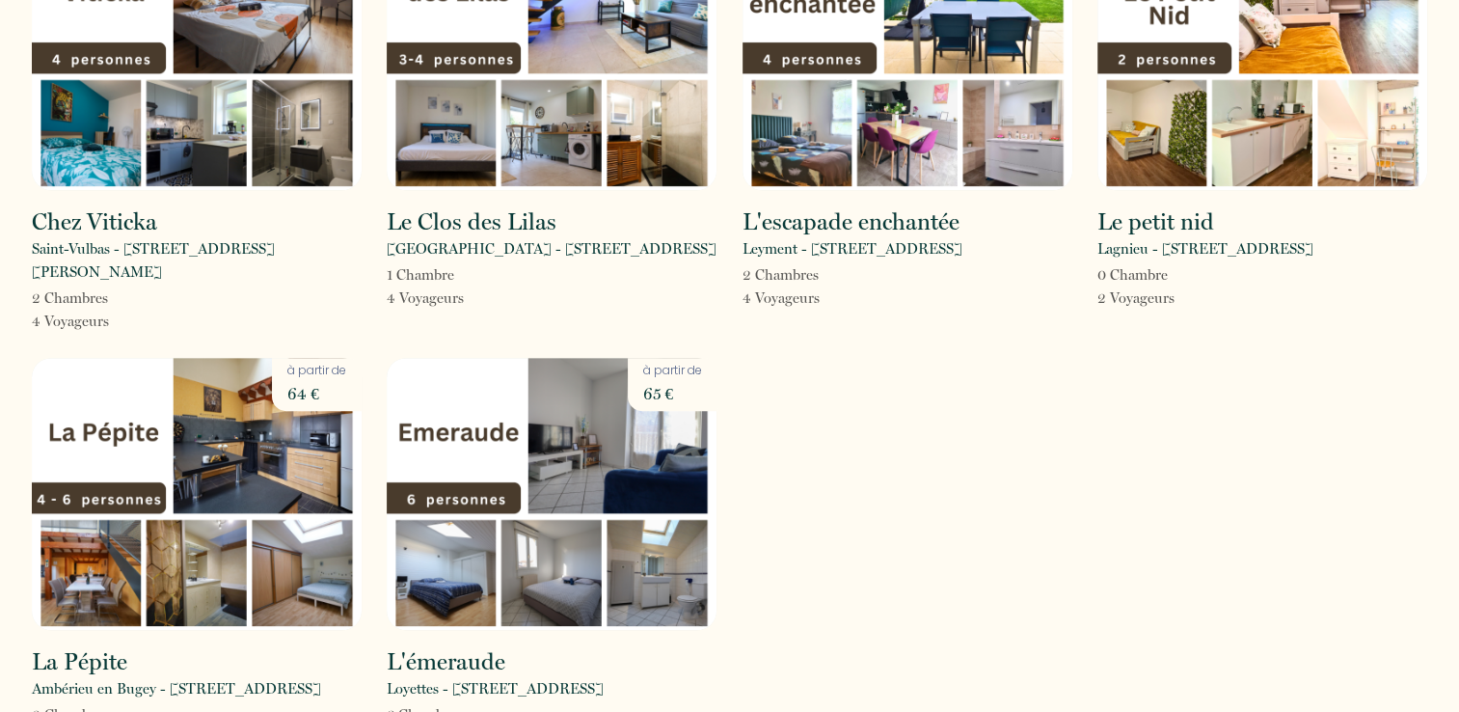
scroll to position [1091, 0]
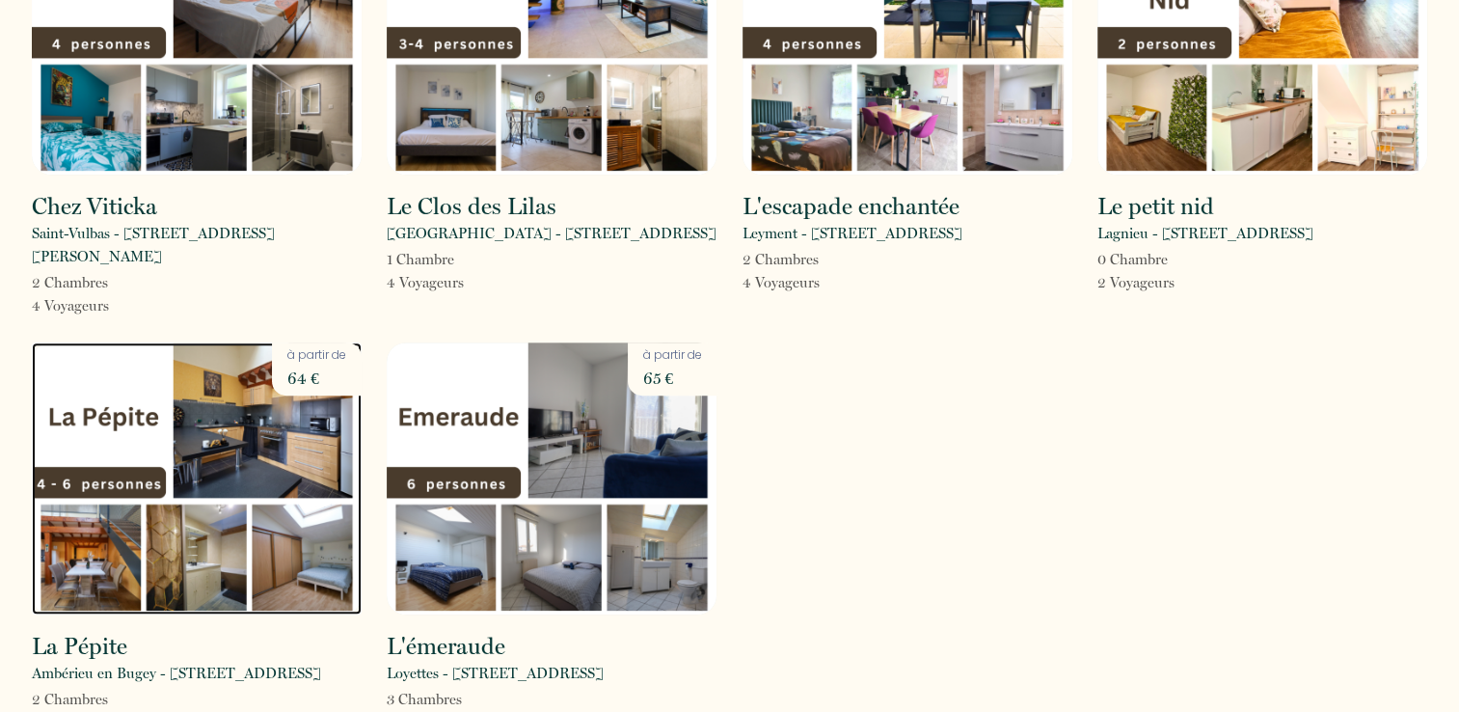
click at [301, 393] on img at bounding box center [197, 478] width 330 height 272
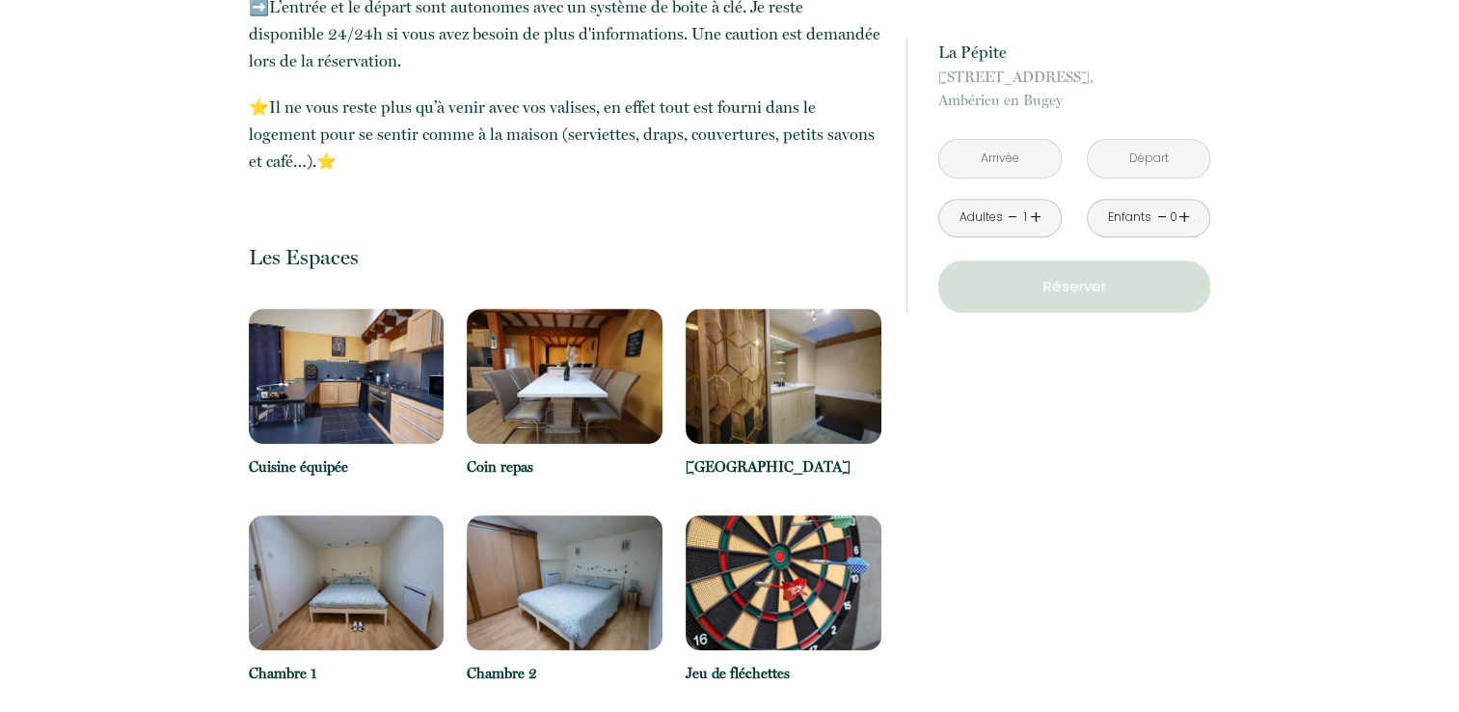
scroll to position [1350, 0]
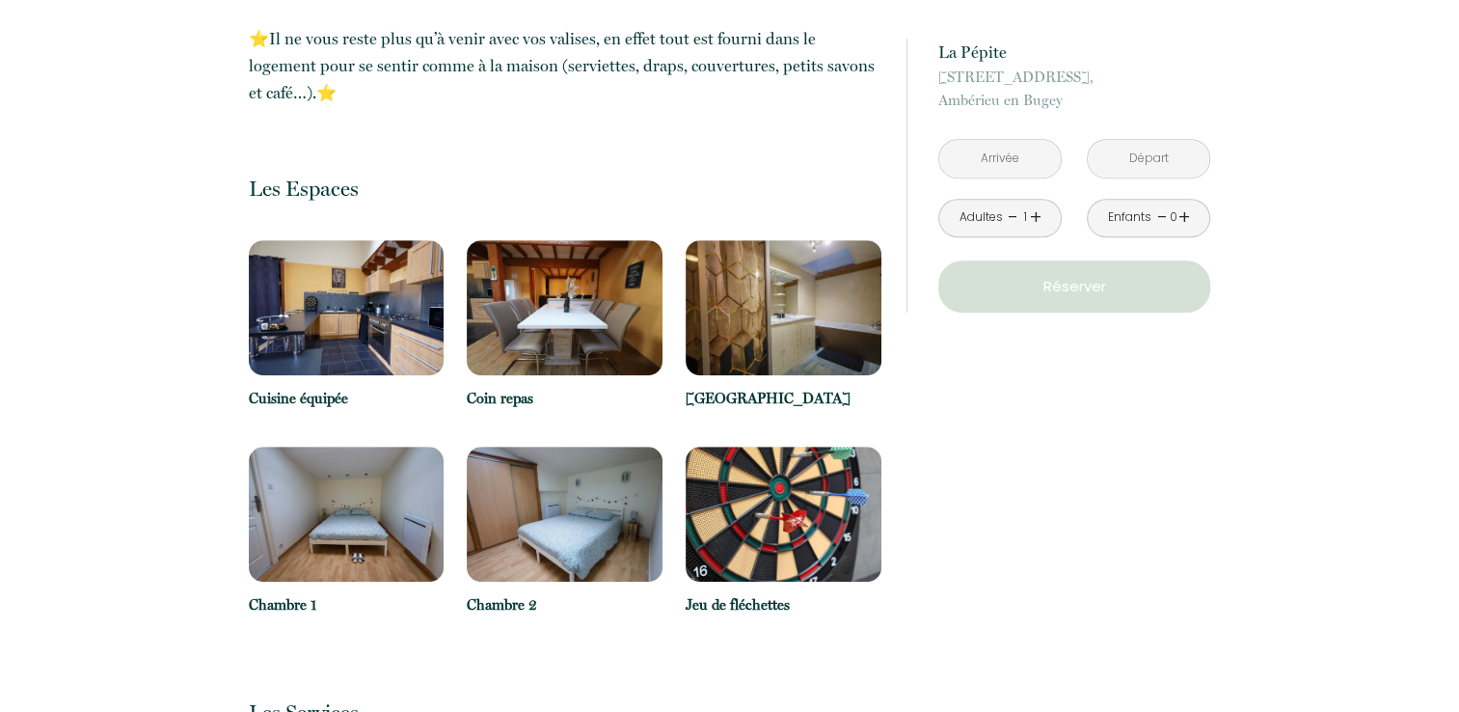
click at [768, 271] on img at bounding box center [784, 307] width 196 height 135
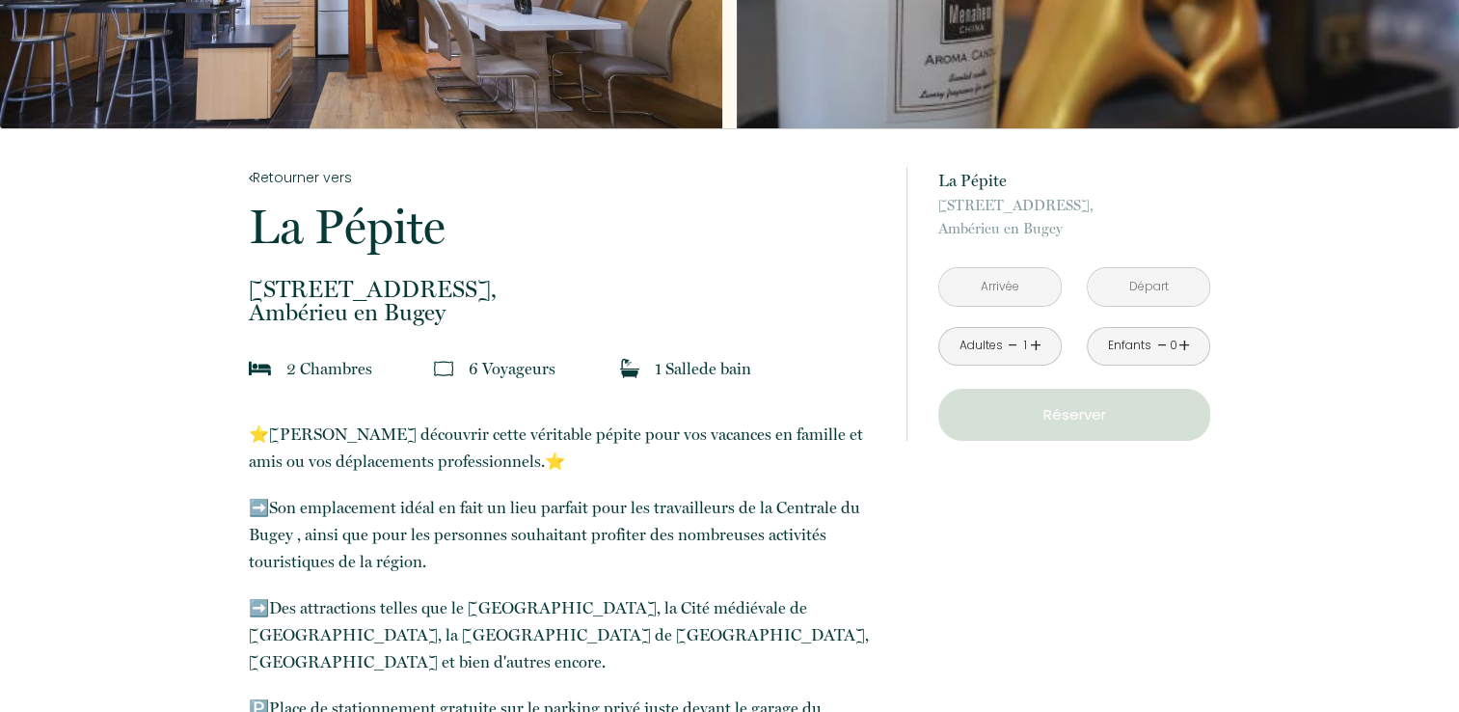
scroll to position [0, 0]
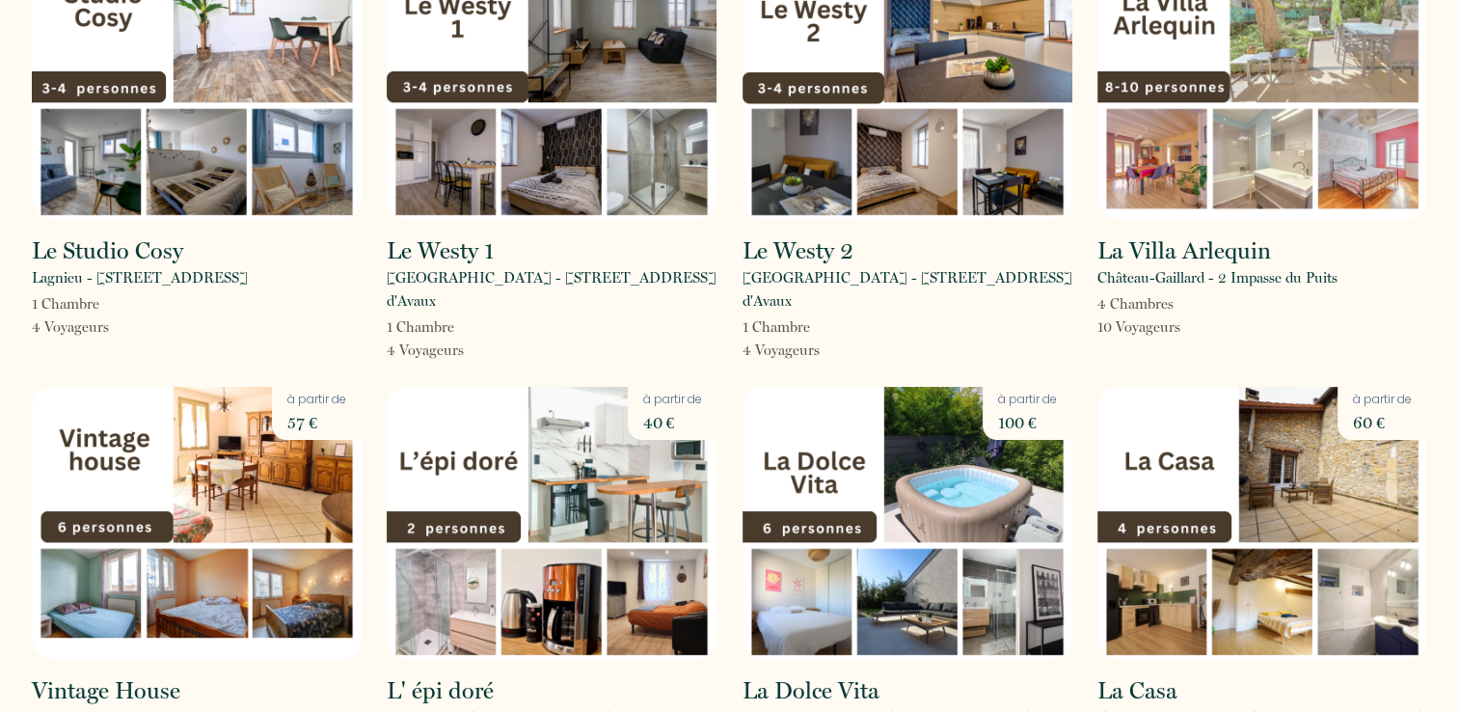
scroll to position [289, 0]
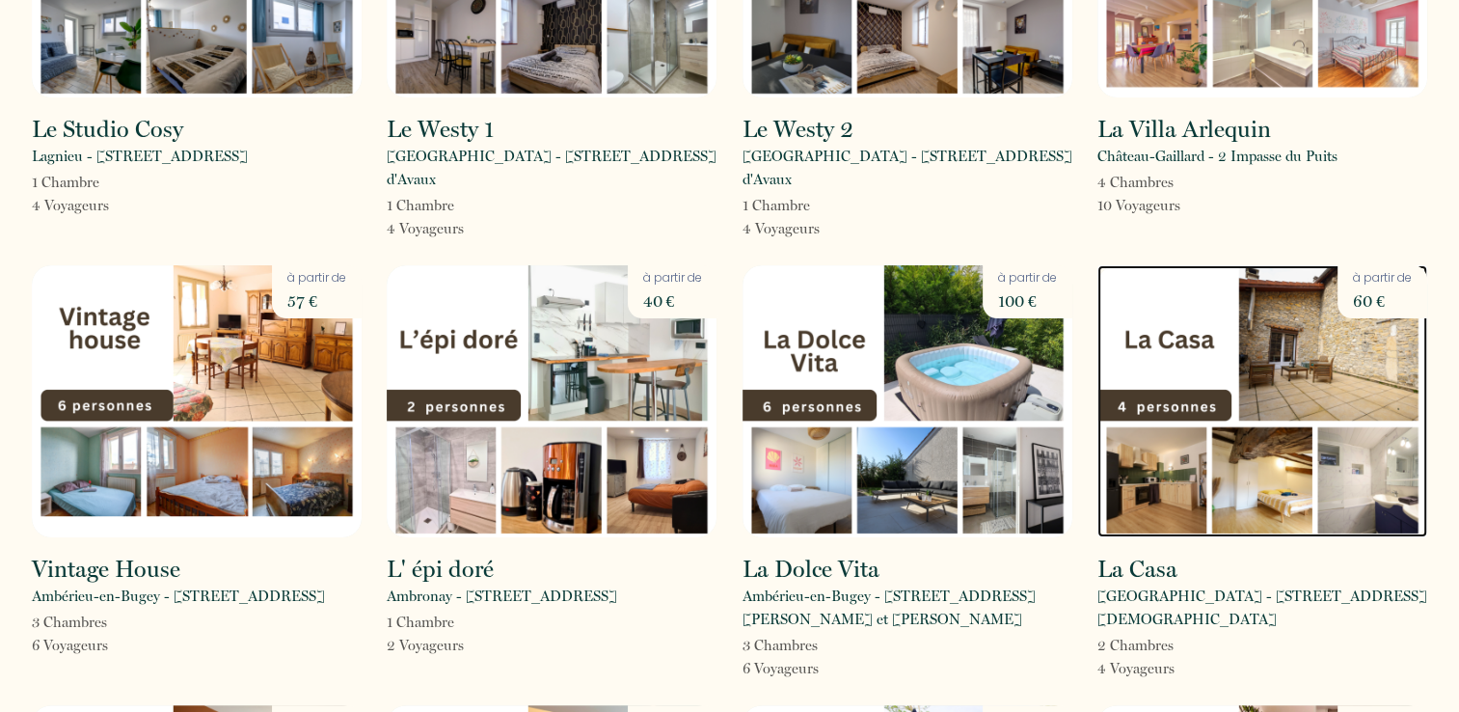
click at [1355, 341] on img at bounding box center [1262, 401] width 330 height 272
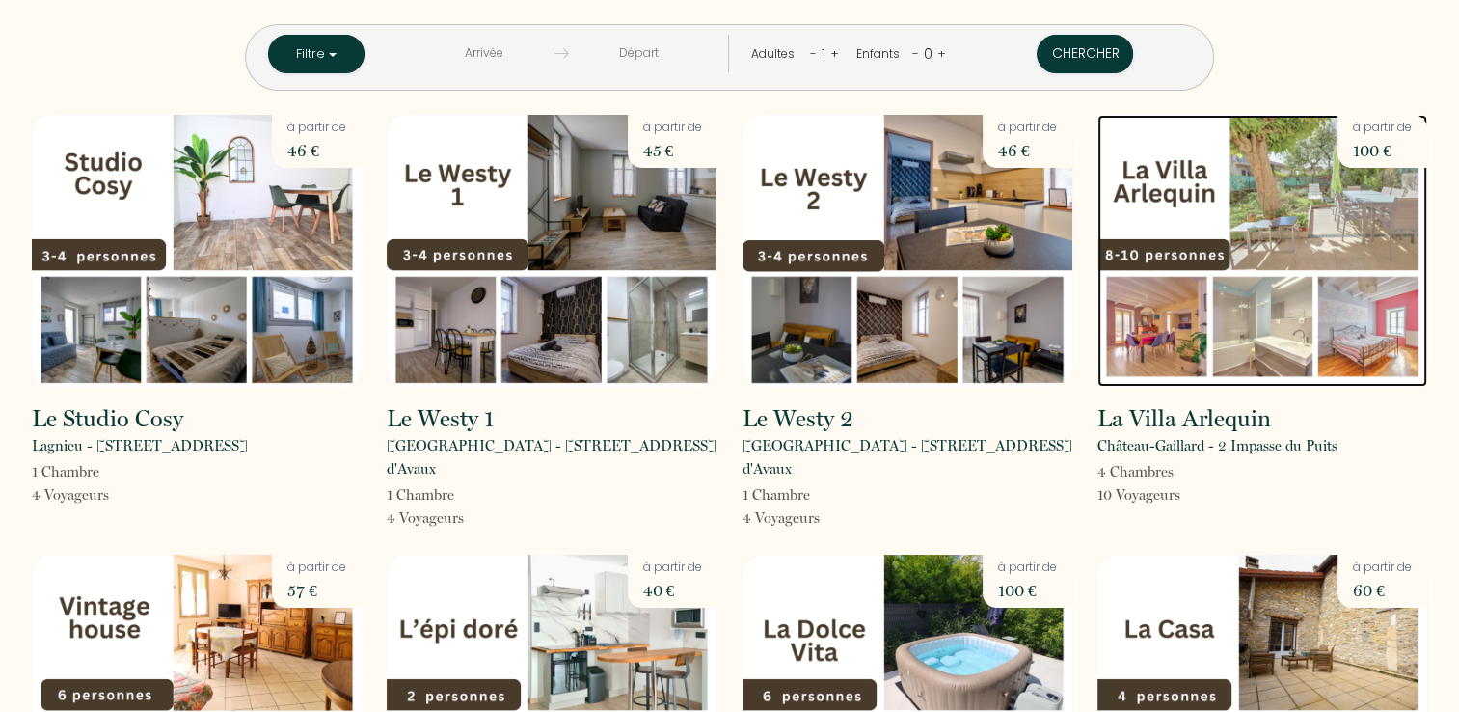
click at [1192, 200] on img at bounding box center [1262, 251] width 330 height 272
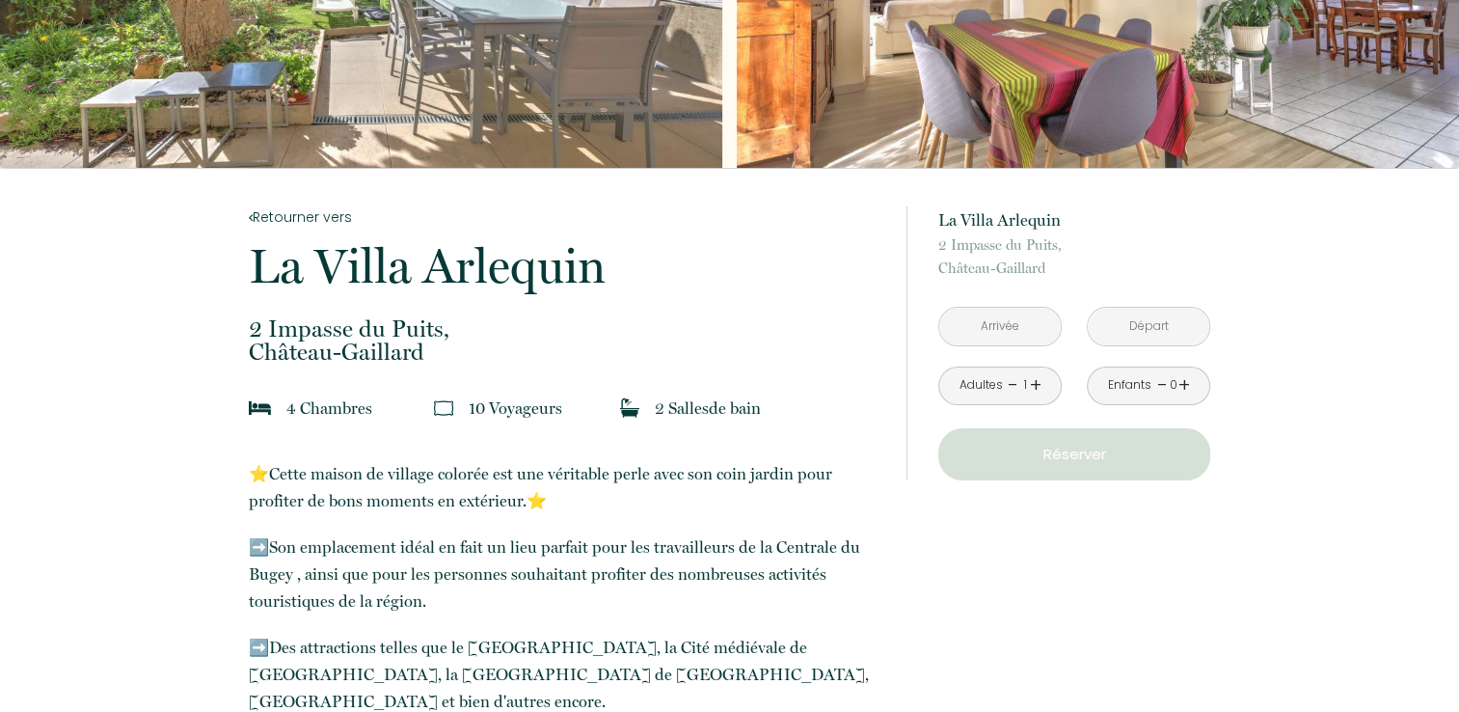
scroll to position [193, 0]
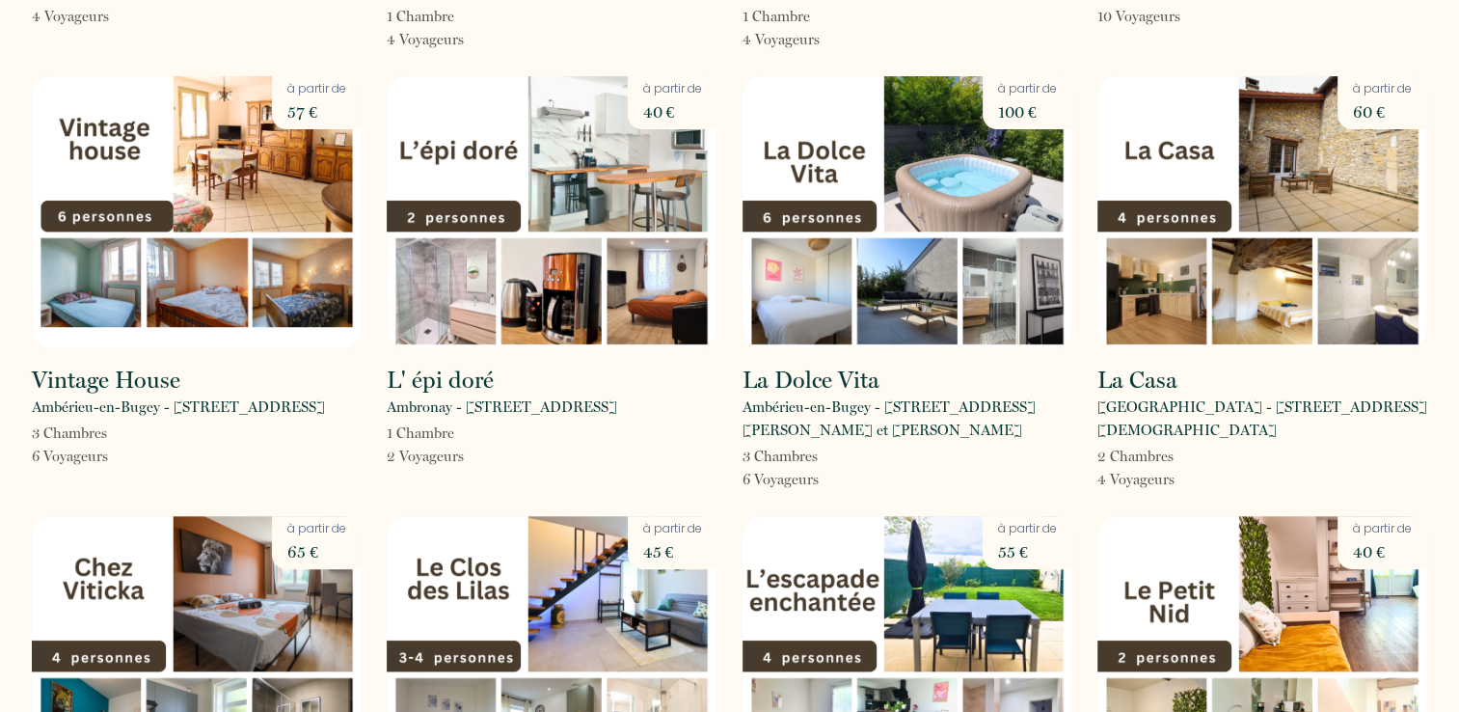
scroll to position [482, 0]
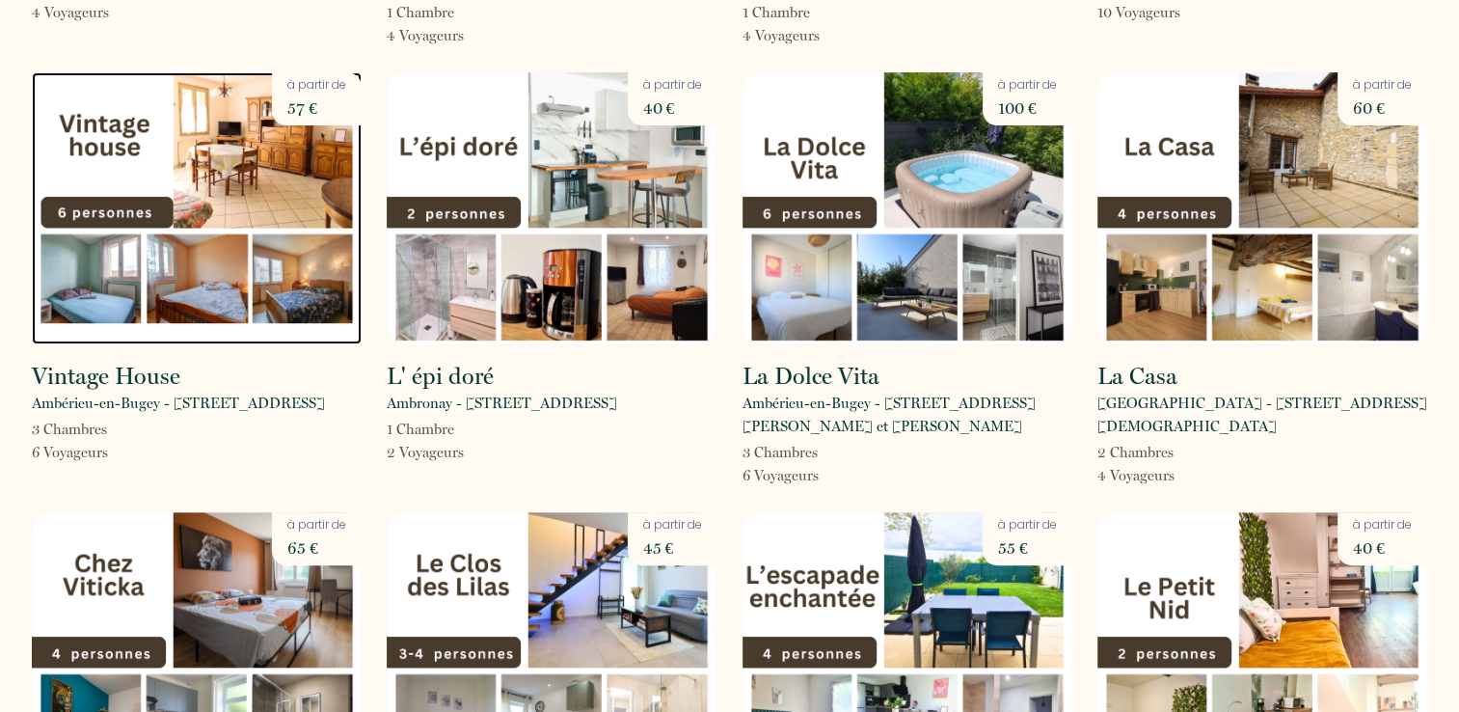
click at [282, 266] on img at bounding box center [197, 208] width 330 height 272
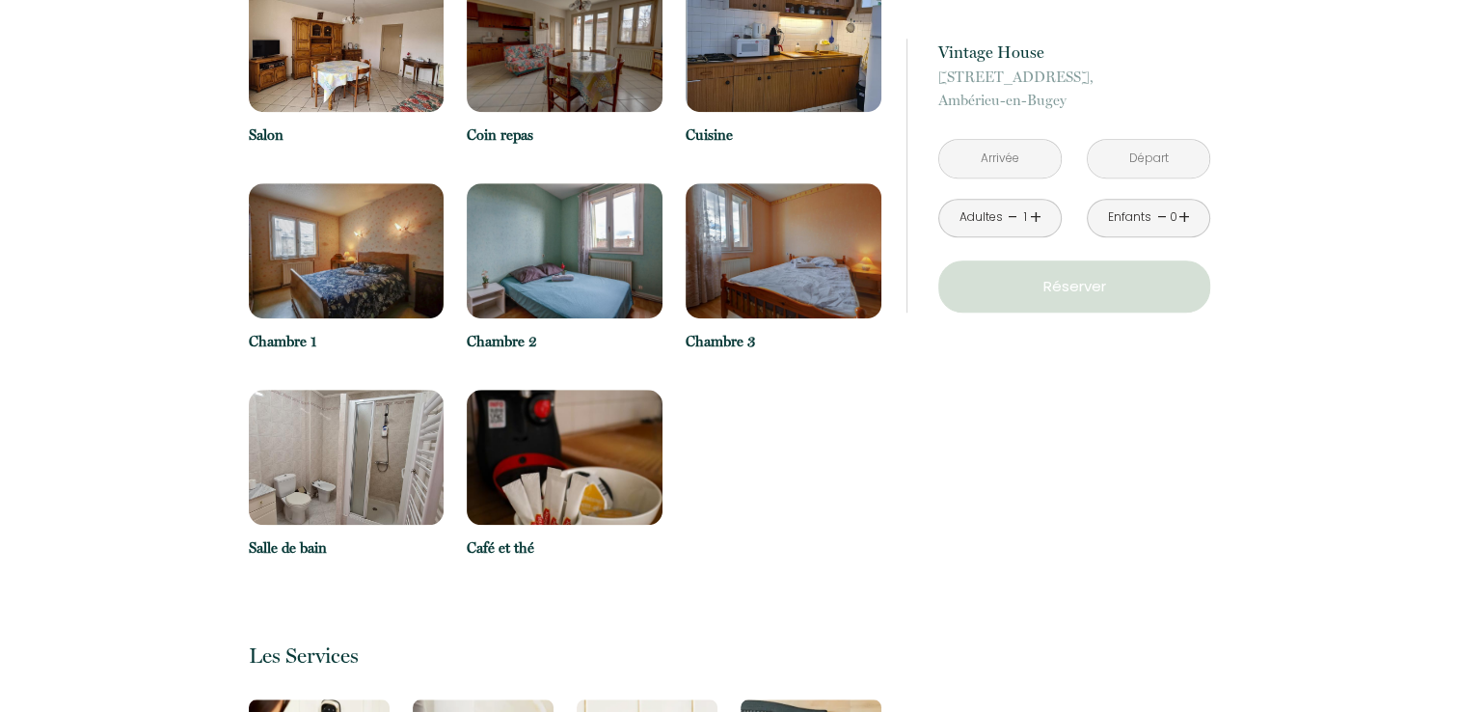
scroll to position [1405, 0]
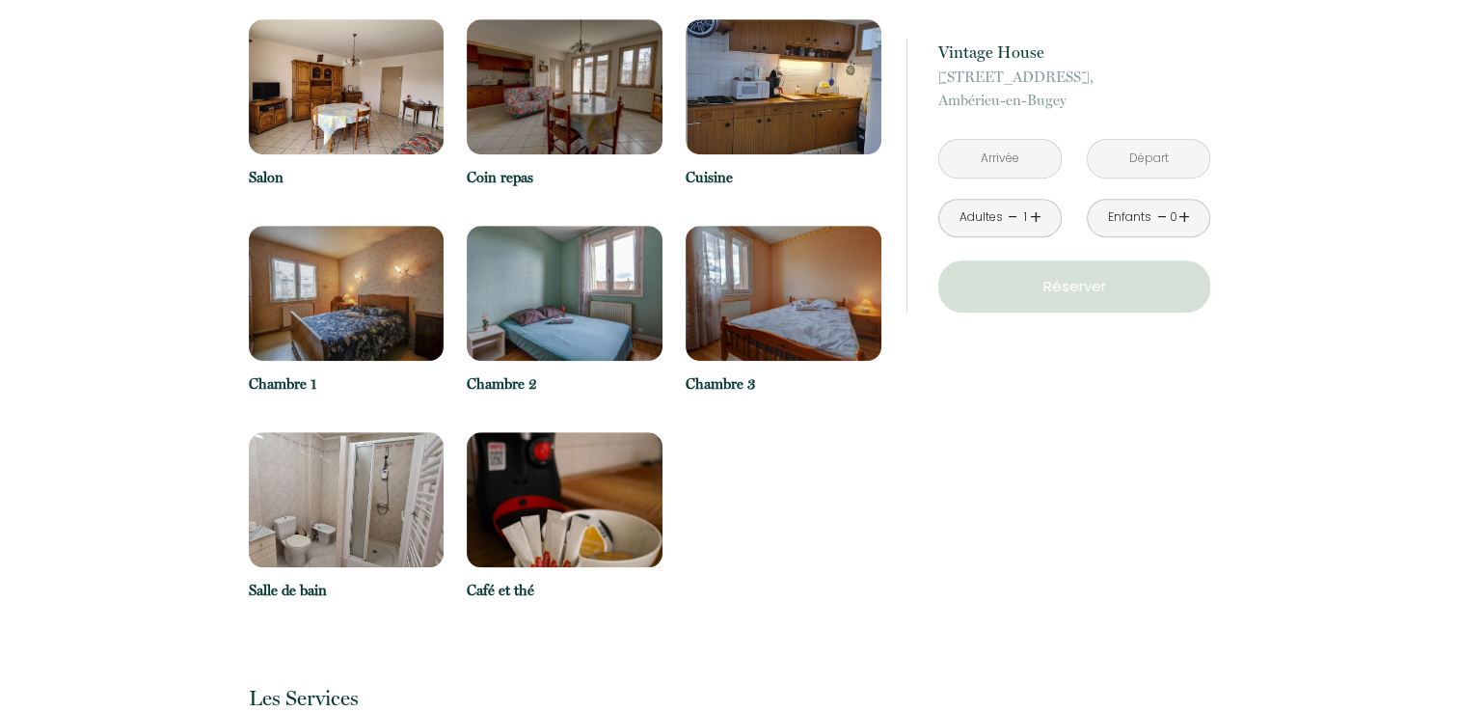
click at [653, 372] on p "Chambre 2" at bounding box center [565, 383] width 196 height 23
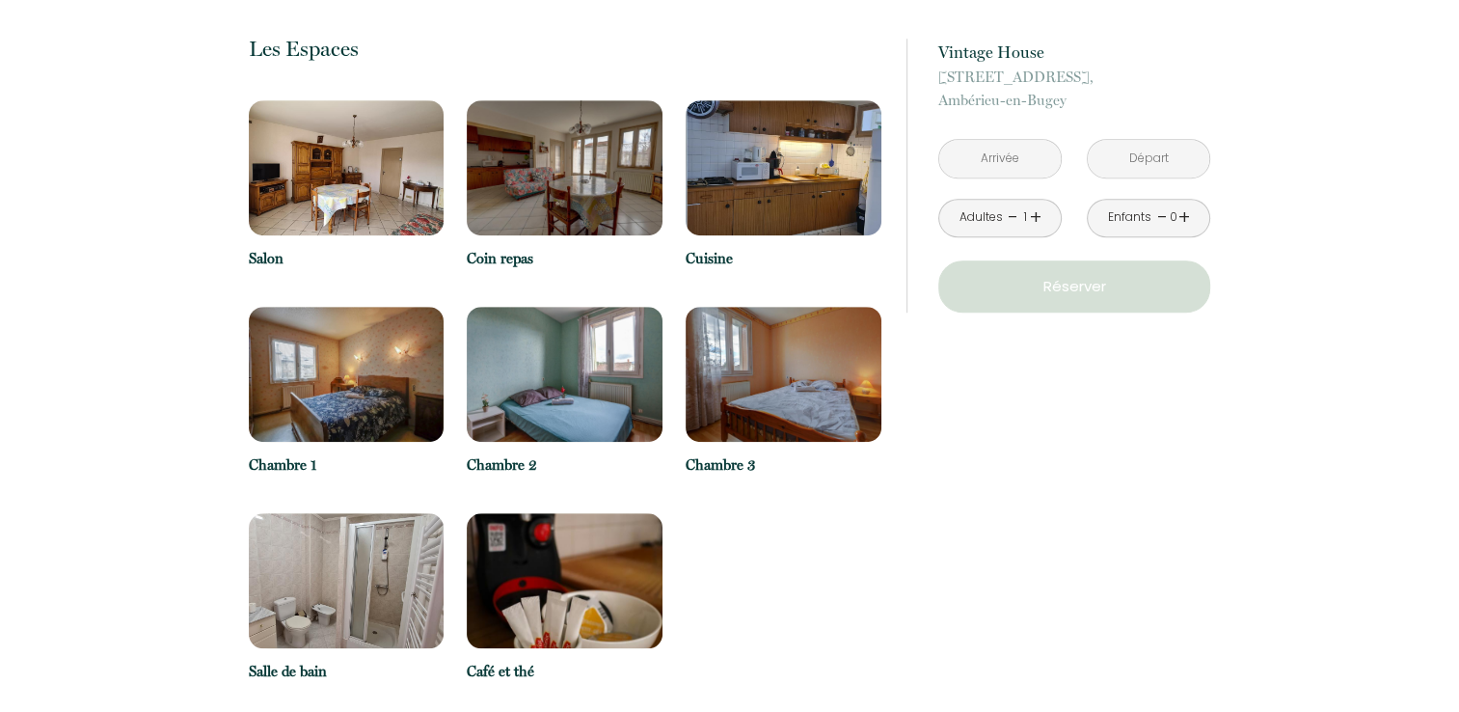
scroll to position [1543, 0]
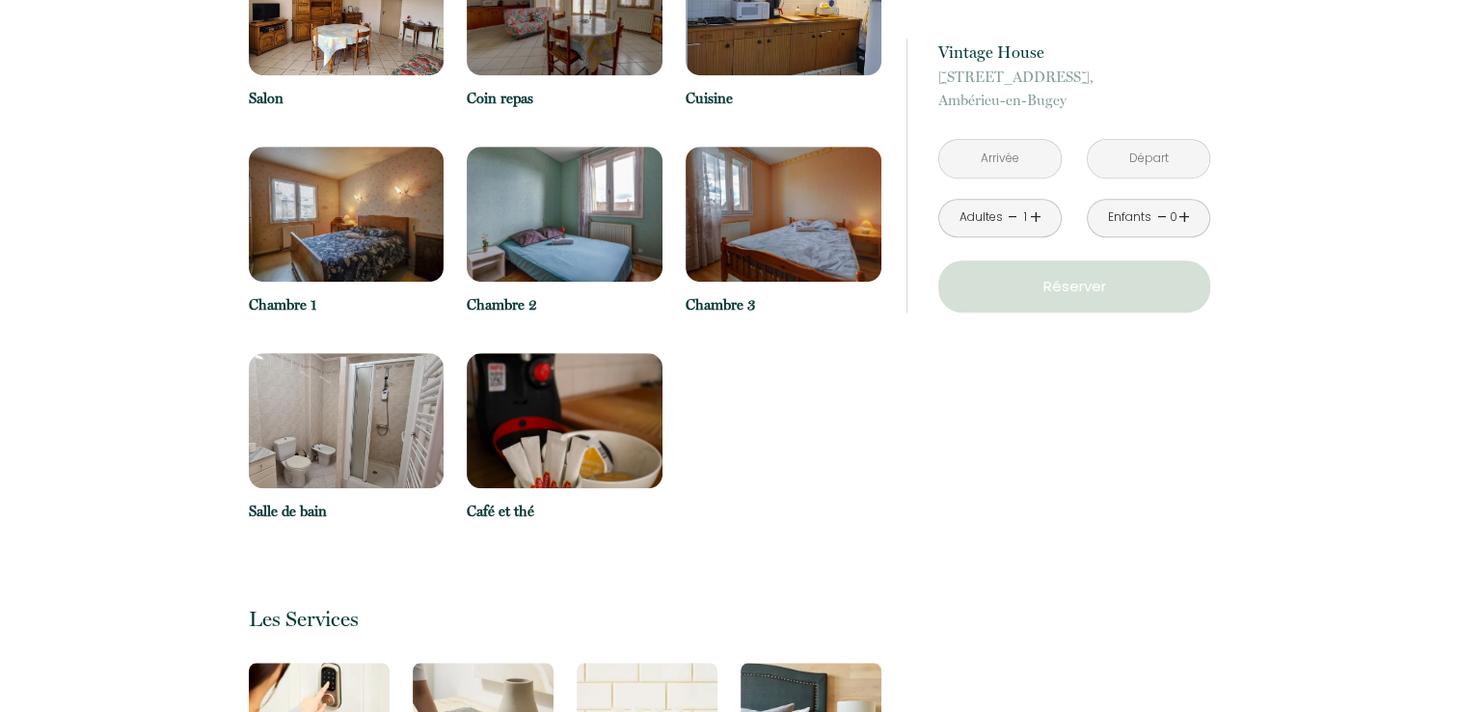
drag, startPoint x: 767, startPoint y: 240, endPoint x: 794, endPoint y: 225, distance: 31.1
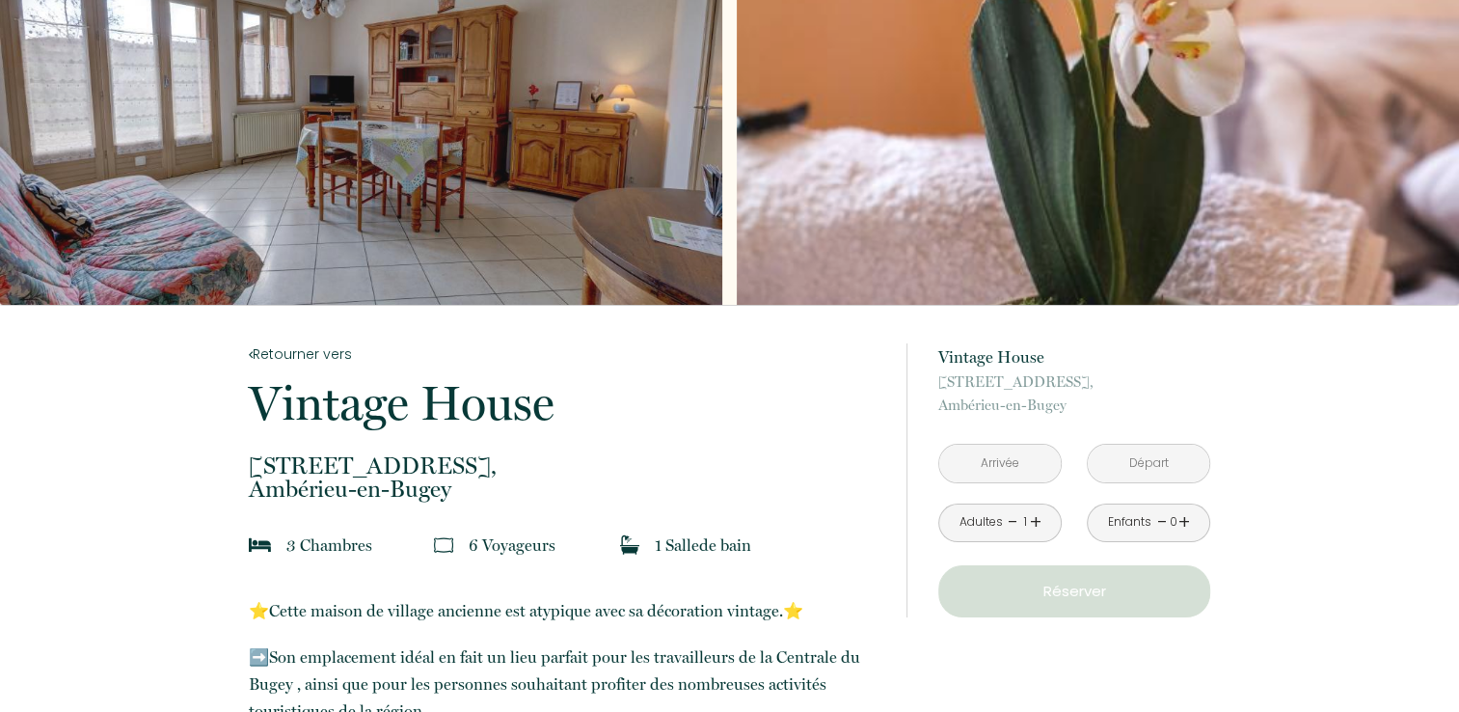
scroll to position [38, 0]
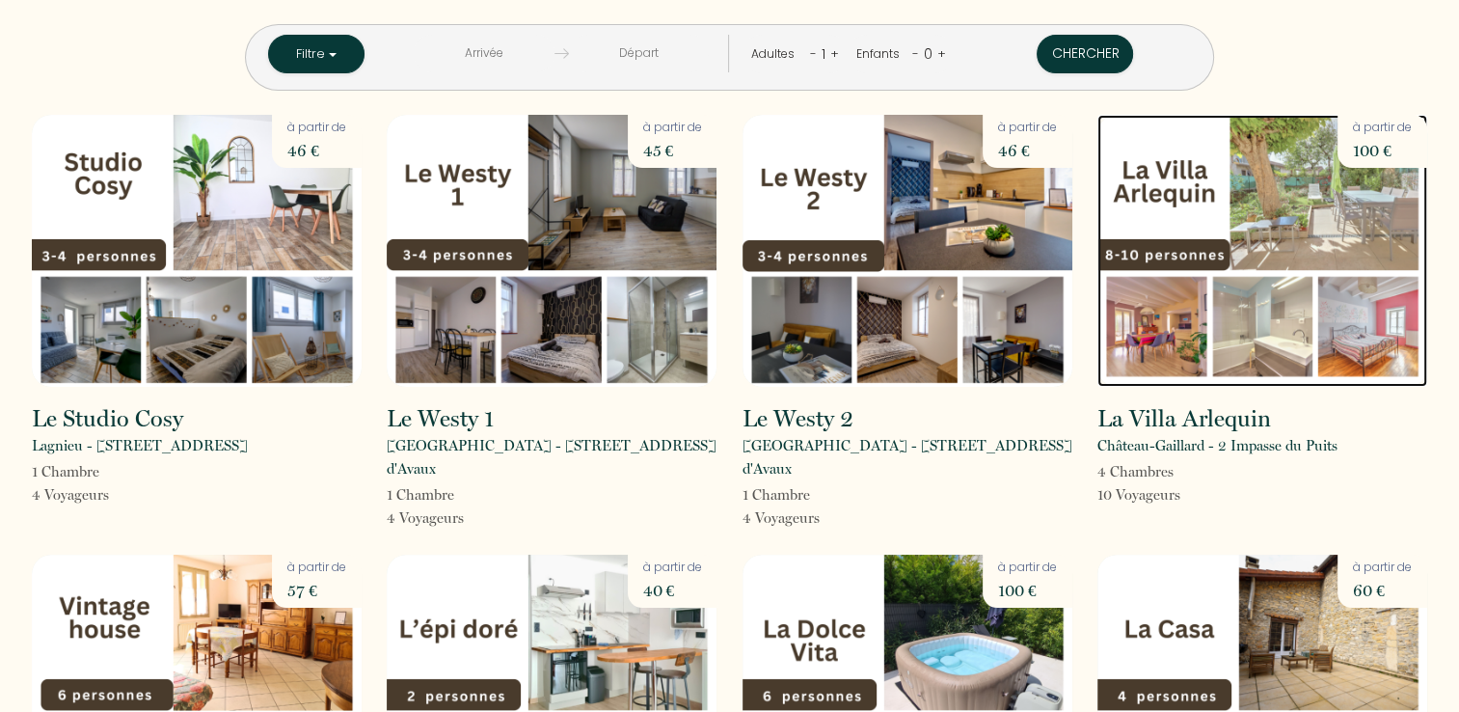
click at [1328, 208] on img at bounding box center [1262, 251] width 330 height 272
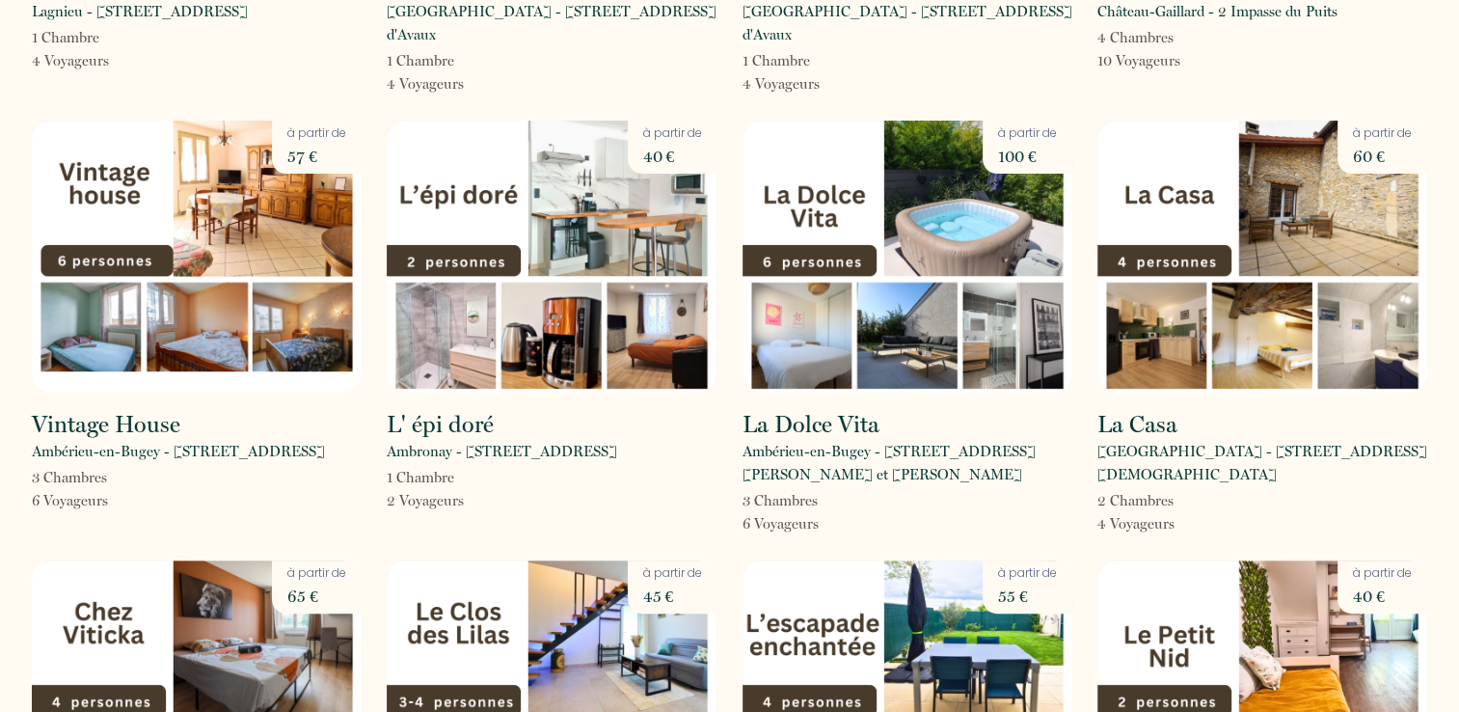
scroll to position [289, 0]
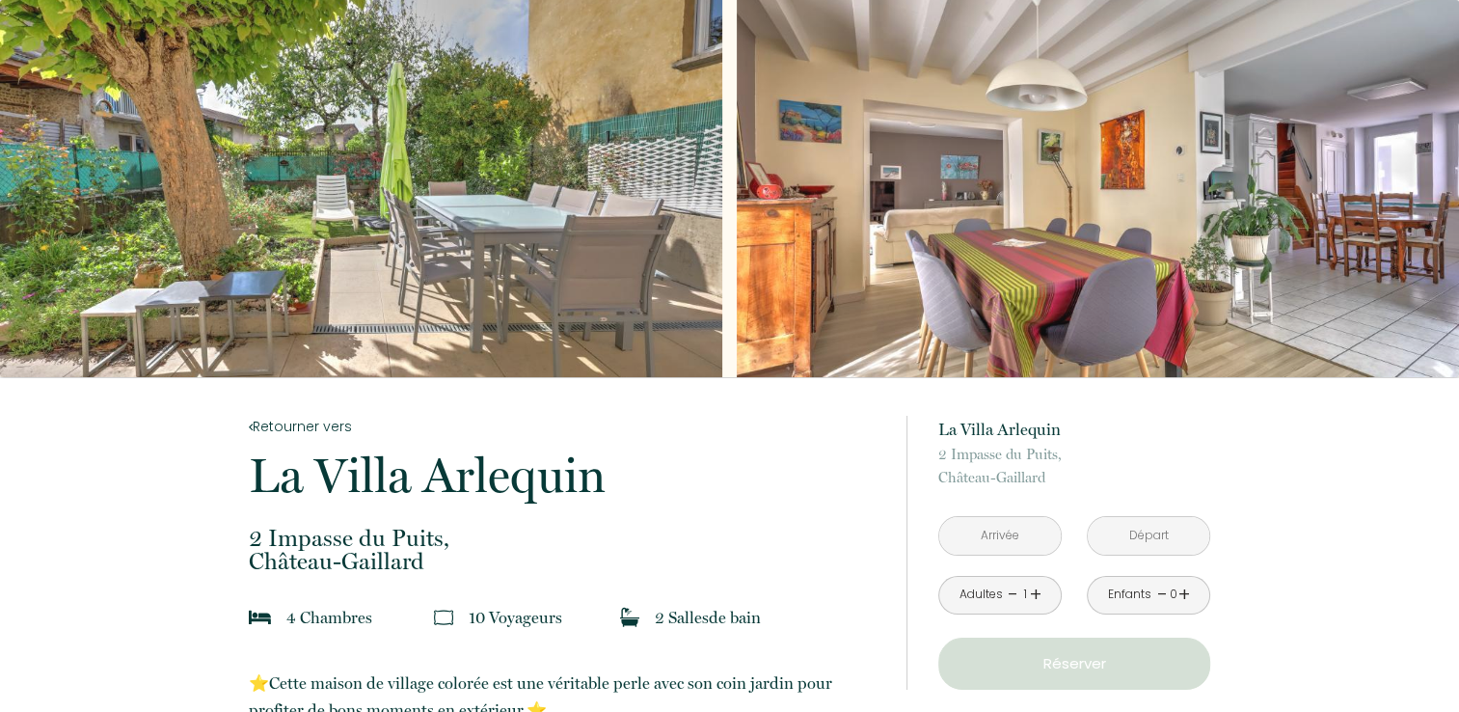
click at [1373, 228] on div "Slideshow" at bounding box center [1098, 188] width 722 height 377
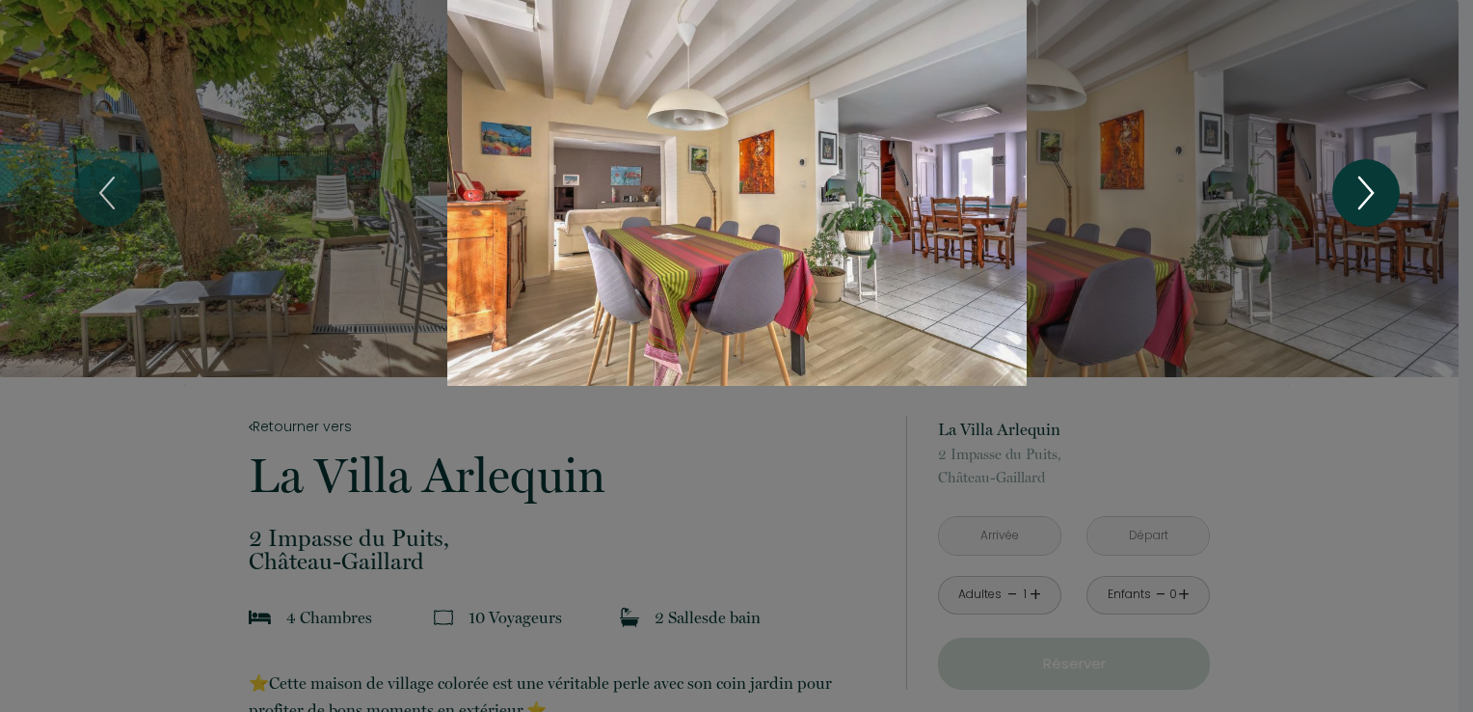
click at [1363, 194] on icon "Next" at bounding box center [1366, 193] width 40 height 58
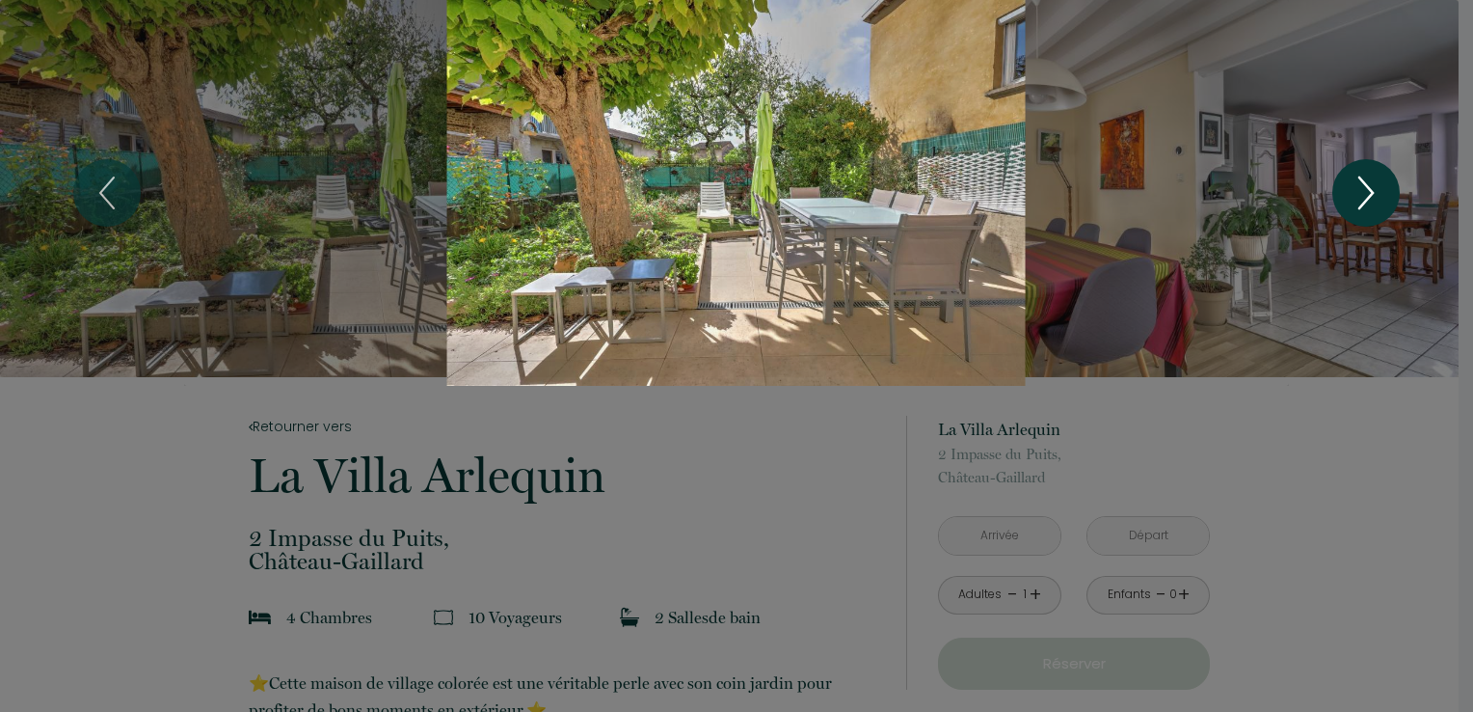
click at [1363, 194] on icon "Next" at bounding box center [1366, 193] width 40 height 58
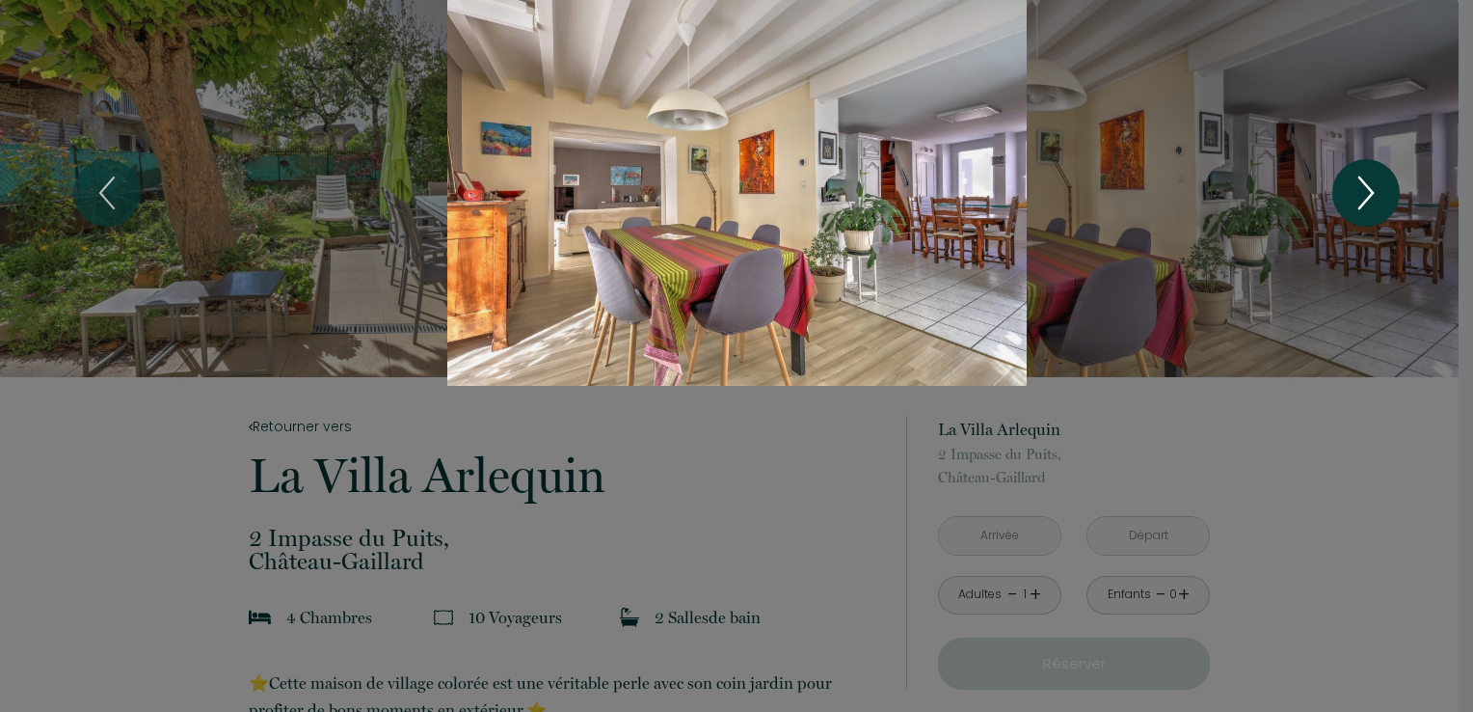
click at [1363, 194] on icon "Next" at bounding box center [1366, 193] width 40 height 58
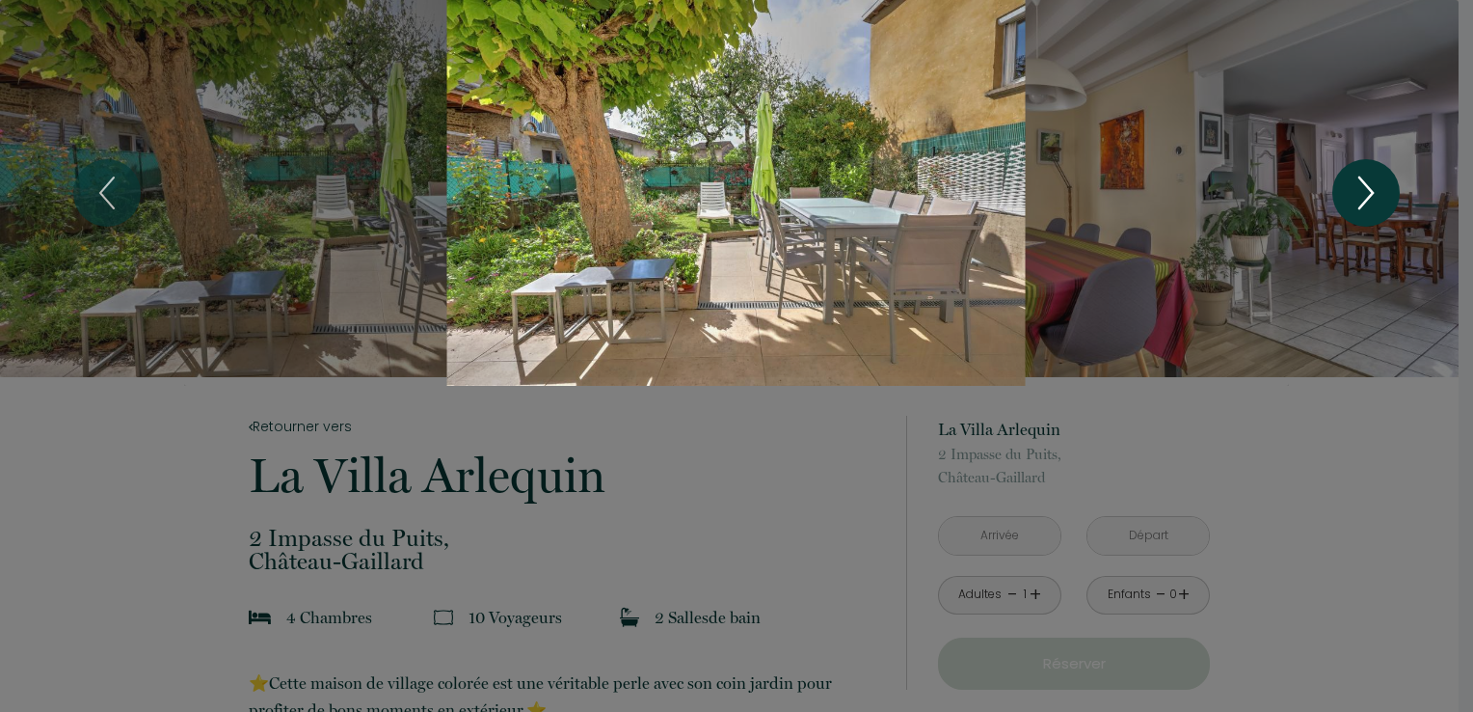
click at [1363, 194] on icon "Next" at bounding box center [1366, 193] width 40 height 58
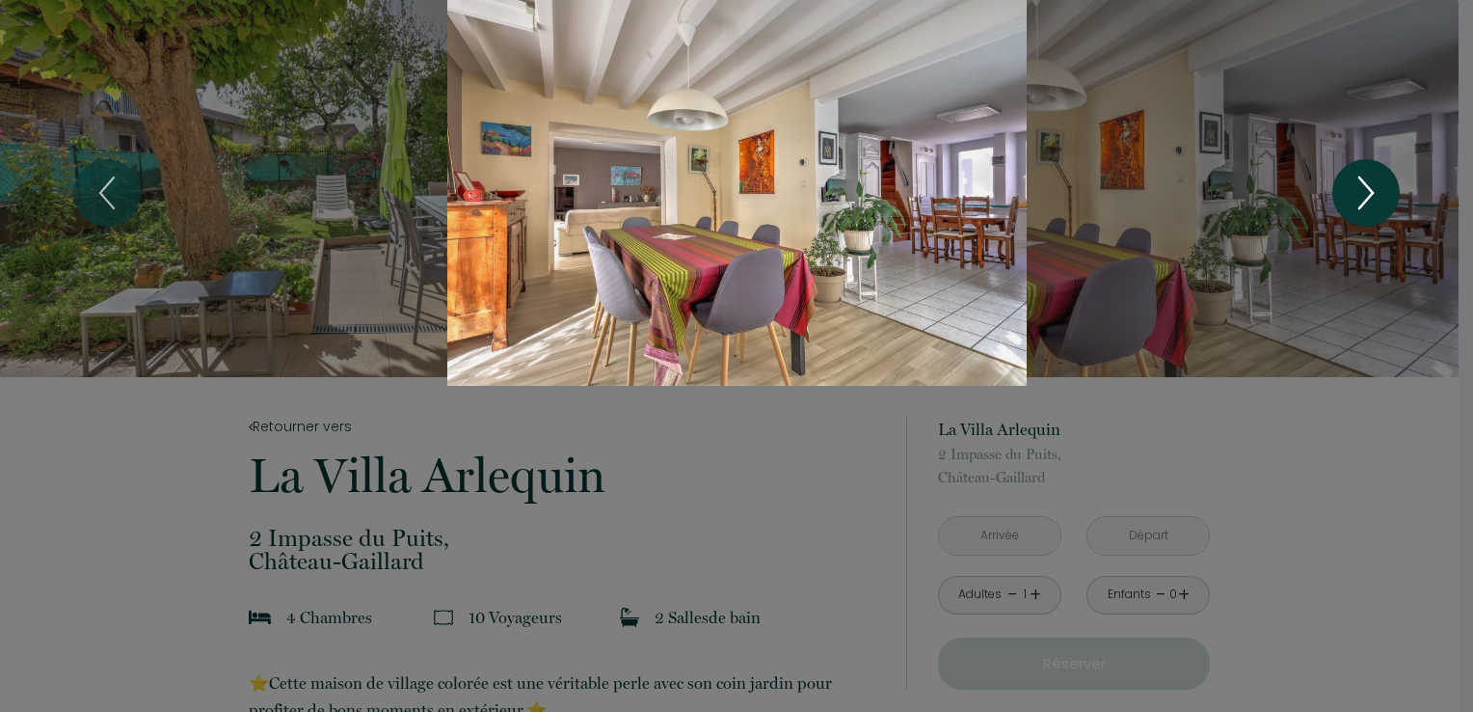
click at [1363, 194] on icon "Next" at bounding box center [1366, 193] width 40 height 58
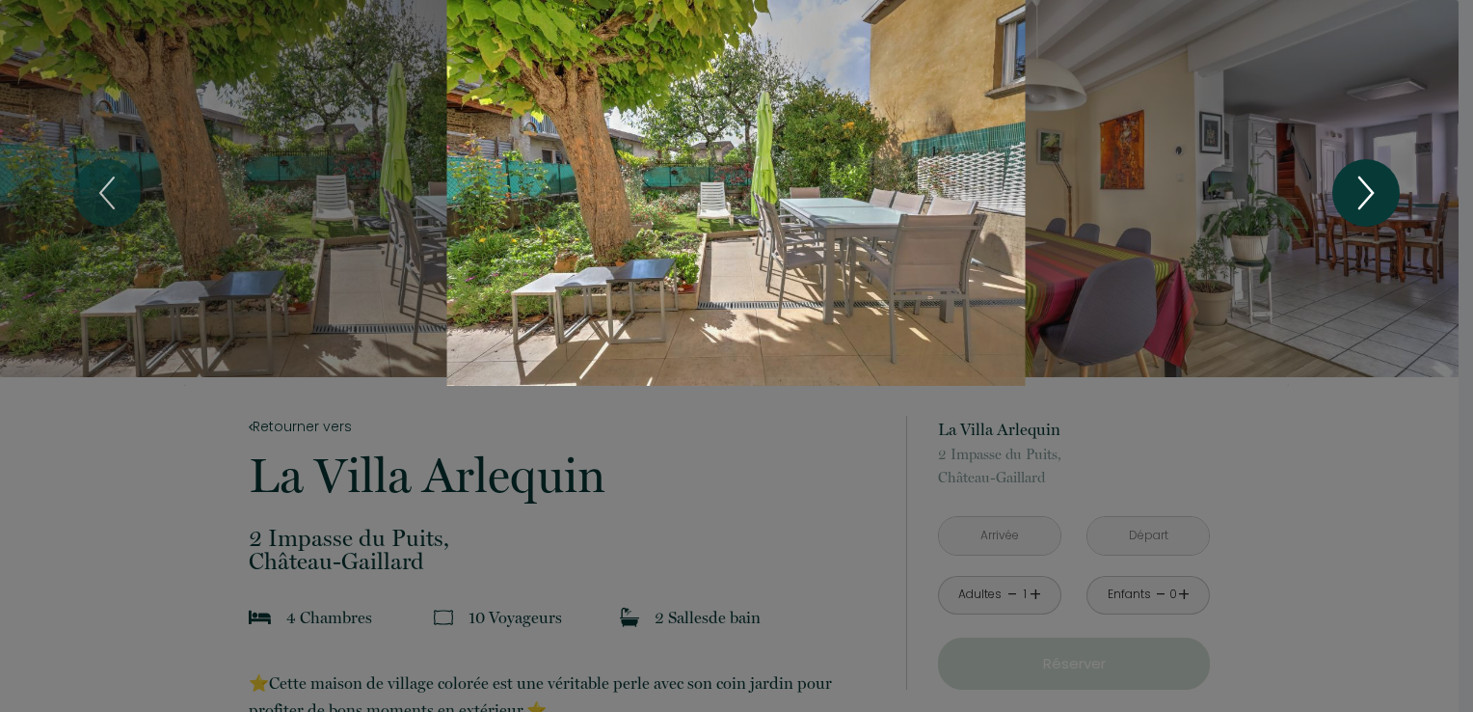
click at [1363, 194] on icon "Next" at bounding box center [1366, 193] width 40 height 58
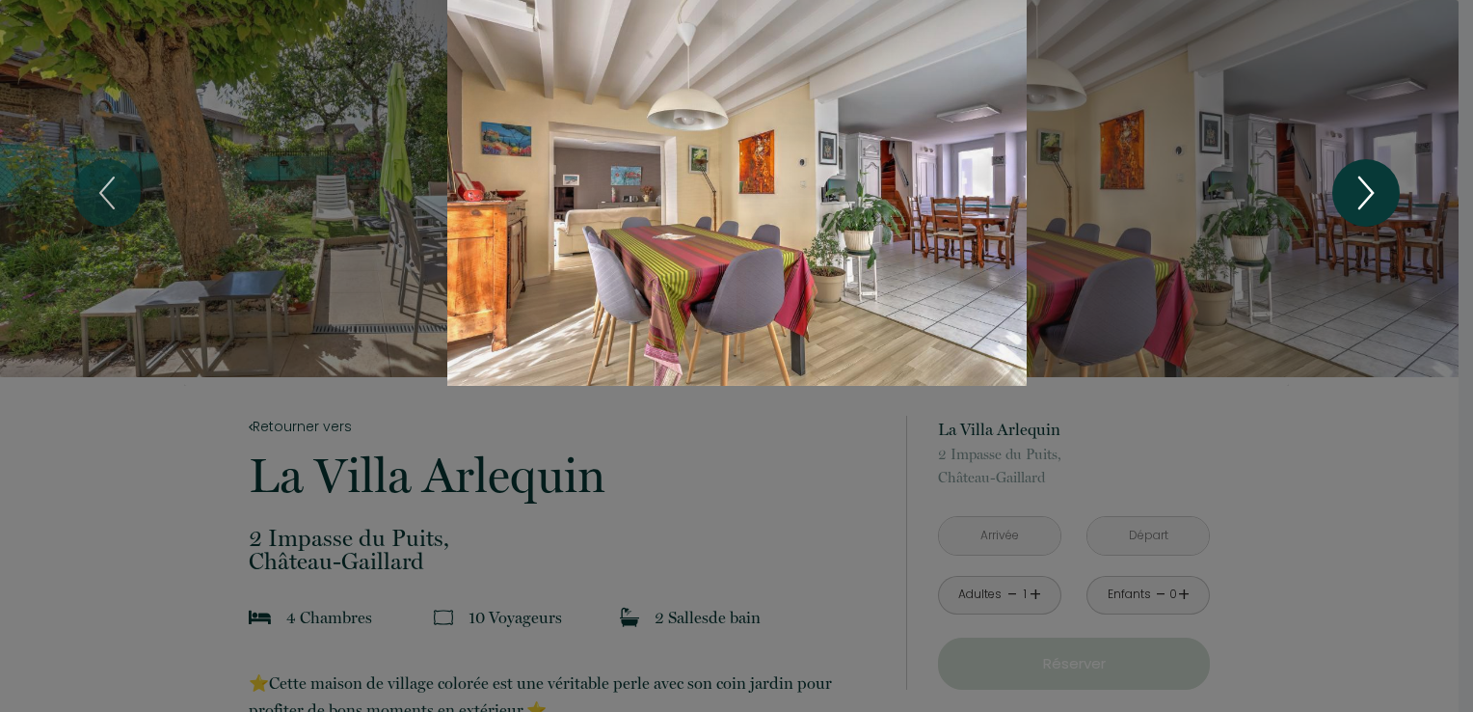
click at [1363, 194] on icon "Next" at bounding box center [1366, 193] width 40 height 58
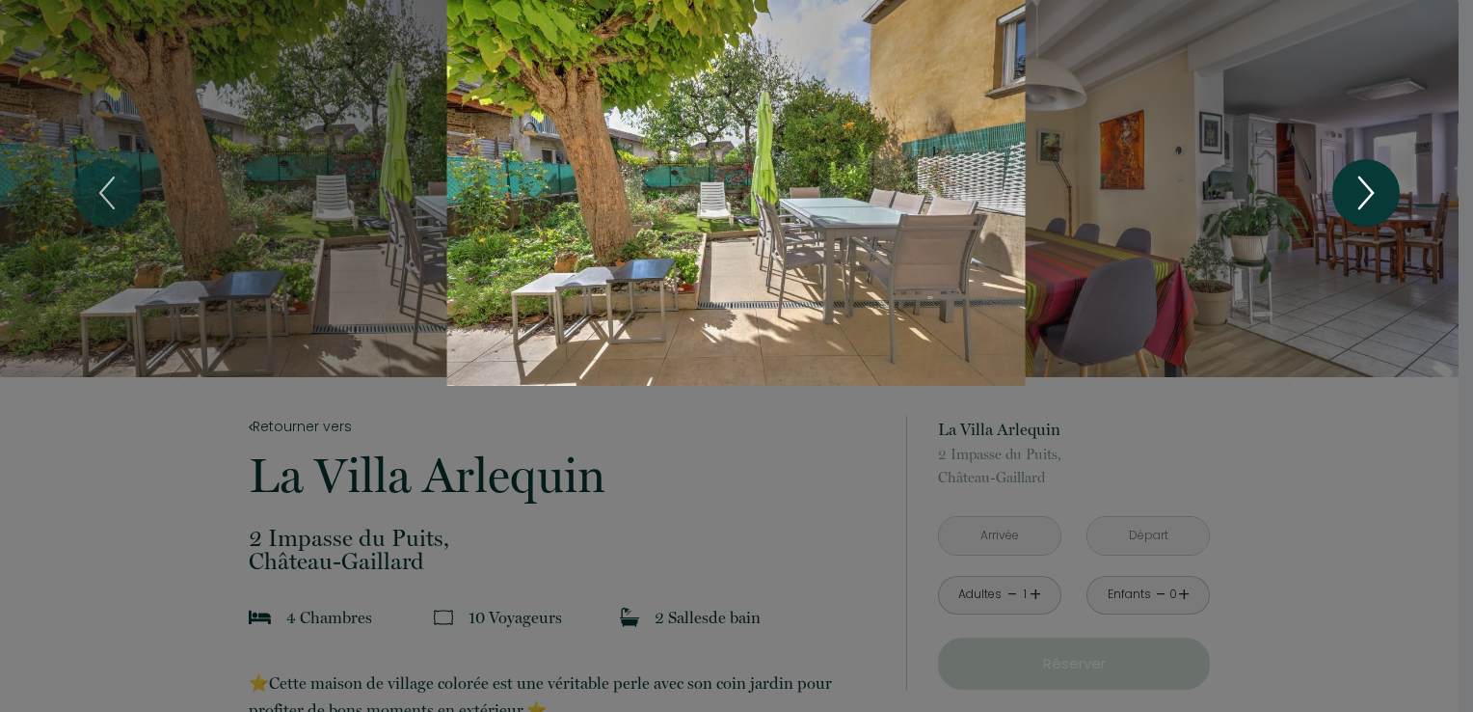
click at [1363, 194] on icon "Next" at bounding box center [1366, 193] width 40 height 58
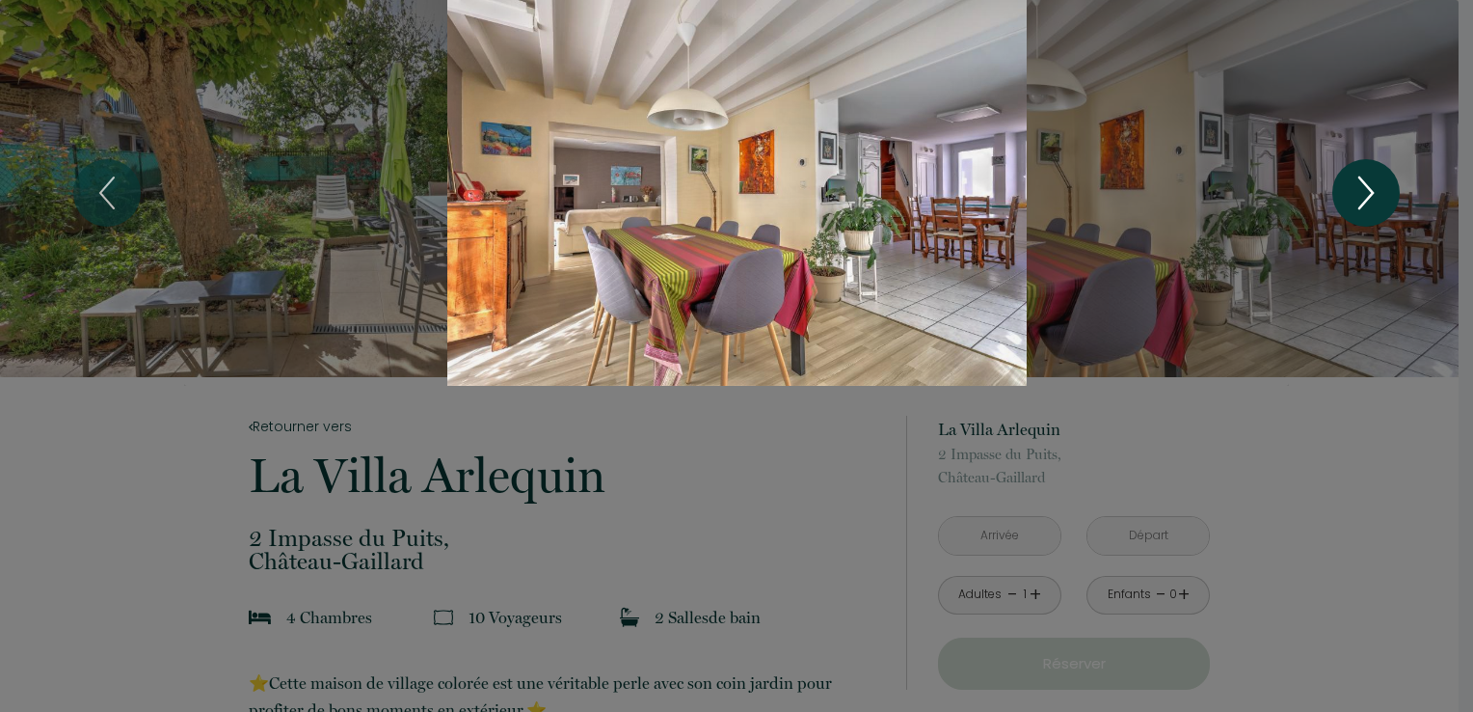
click at [1363, 194] on icon "Next" at bounding box center [1366, 193] width 40 height 58
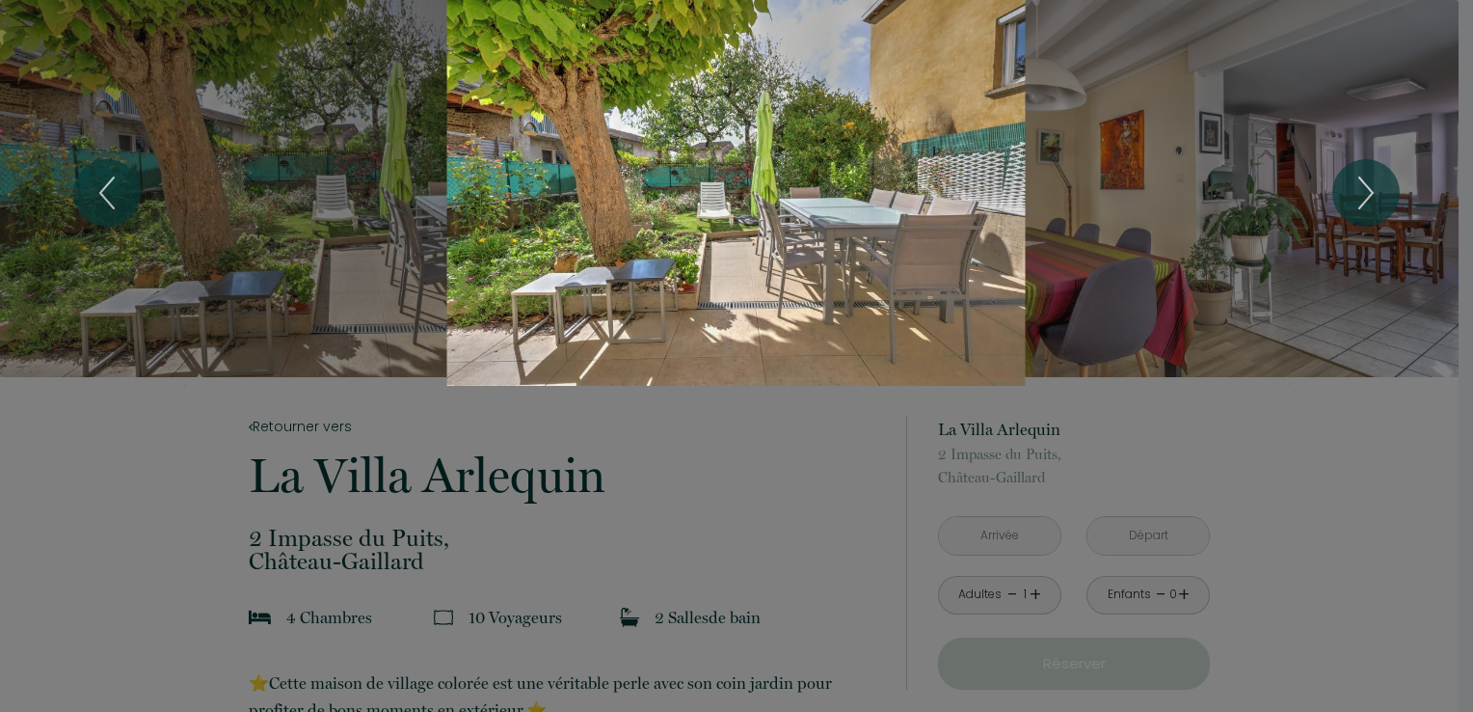
click at [77, 152] on div "1 2" at bounding box center [736, 193] width 1473 height 386
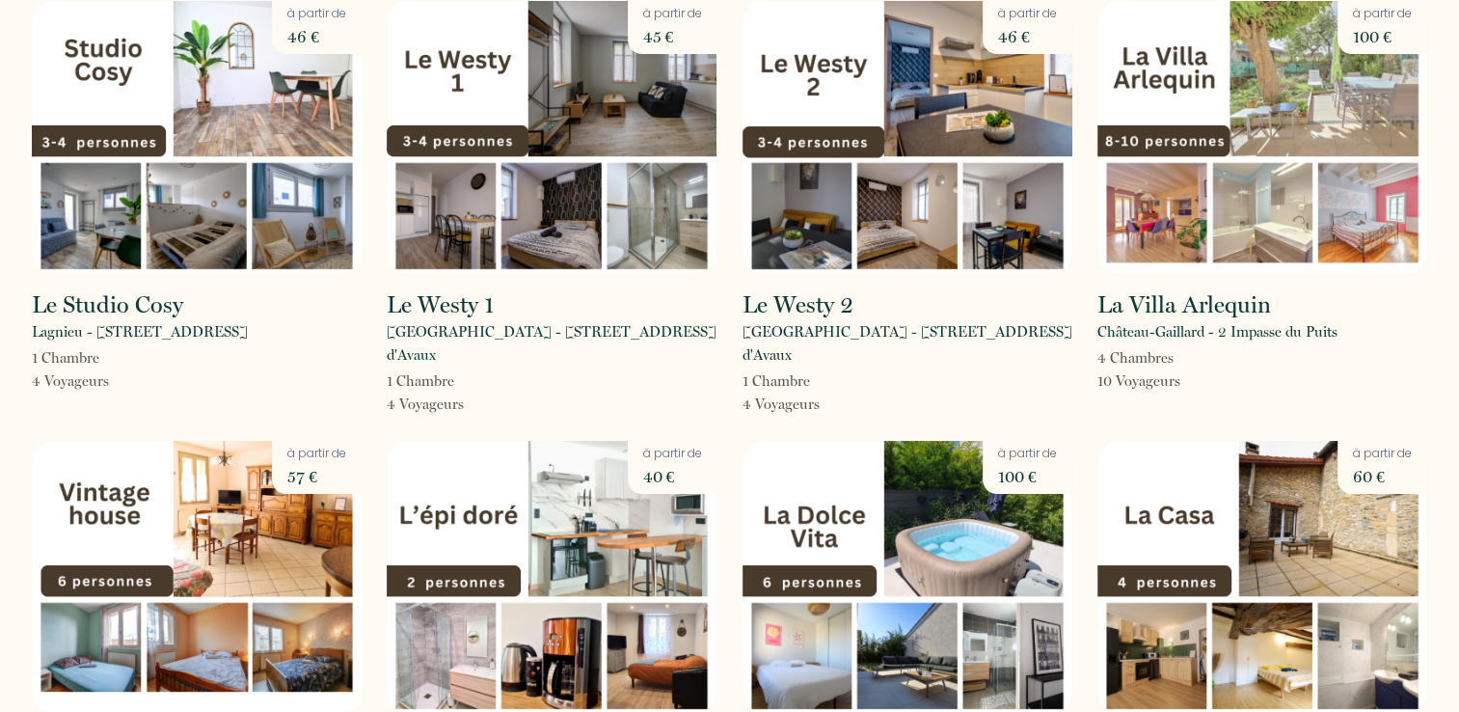
scroll to position [386, 0]
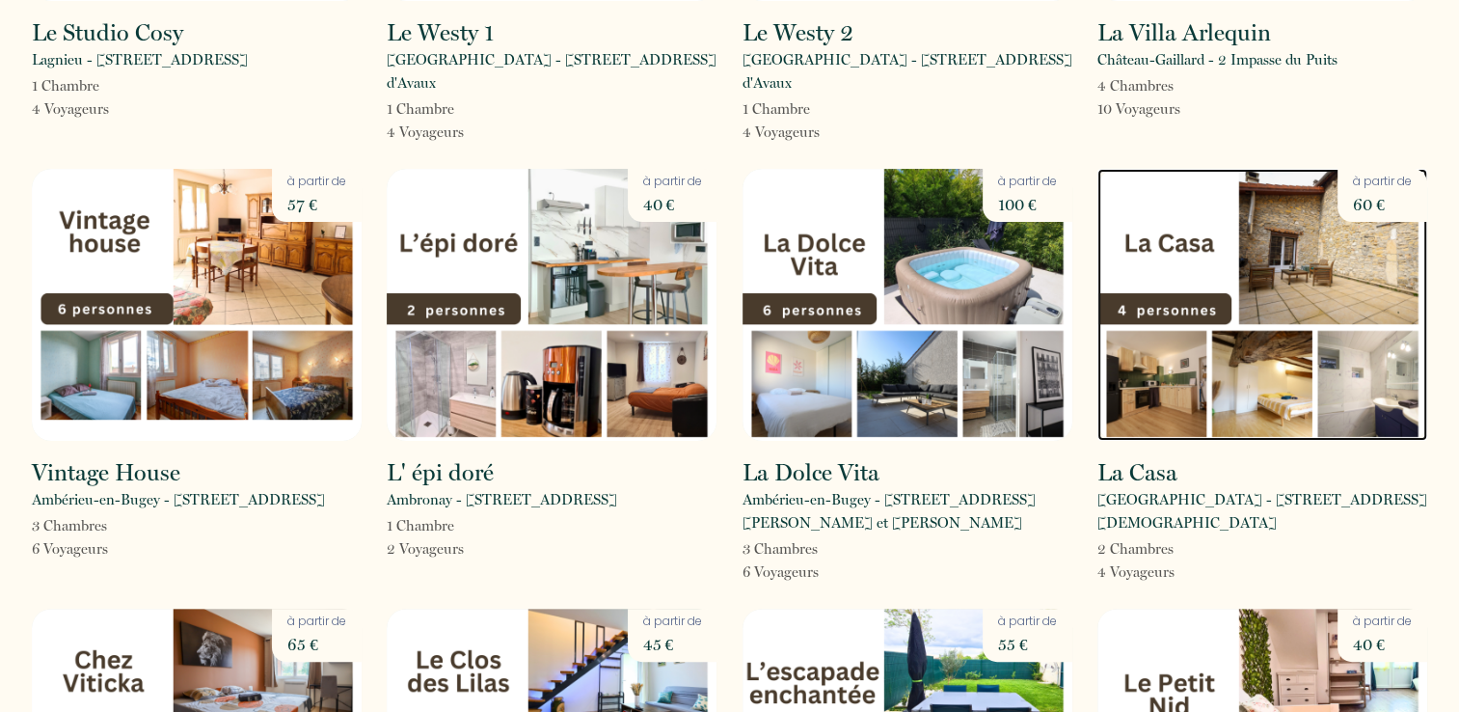
click at [1278, 239] on img at bounding box center [1262, 305] width 330 height 272
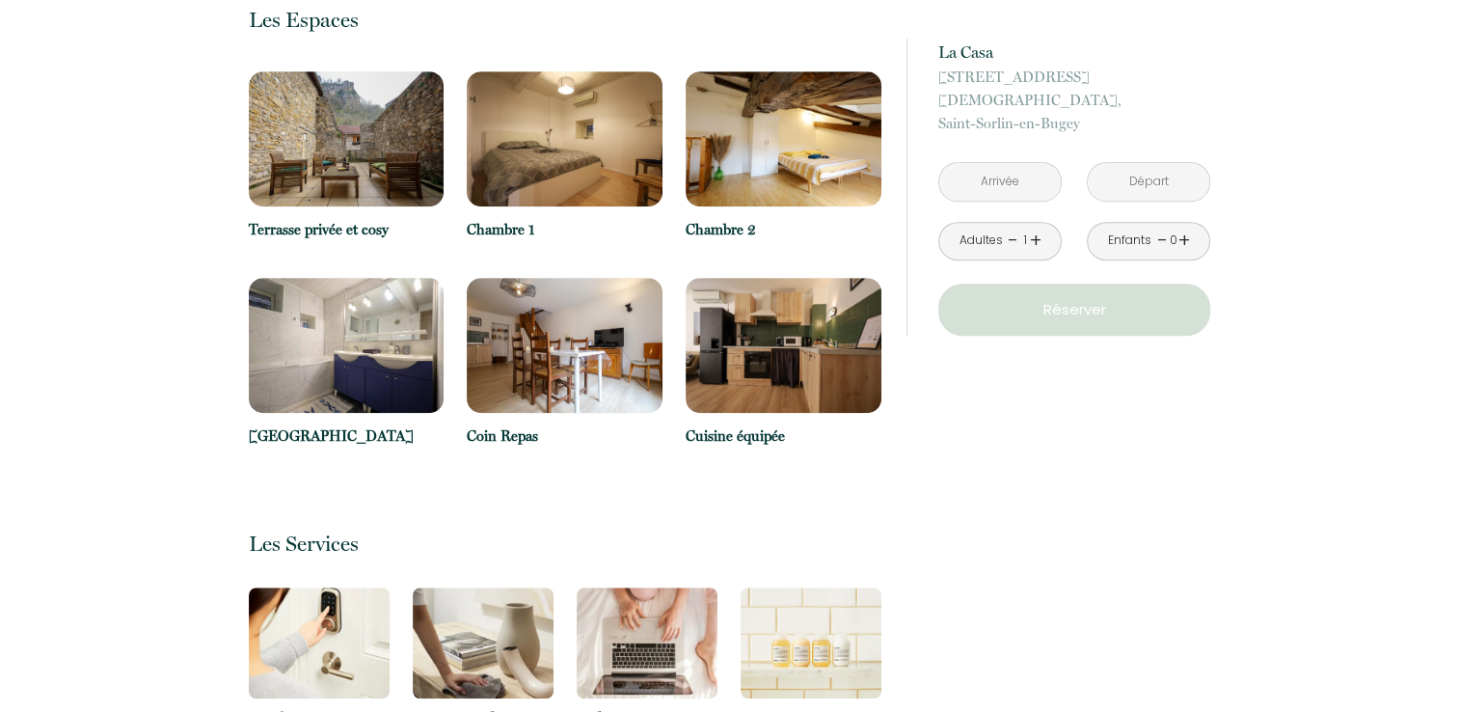
scroll to position [1253, 0]
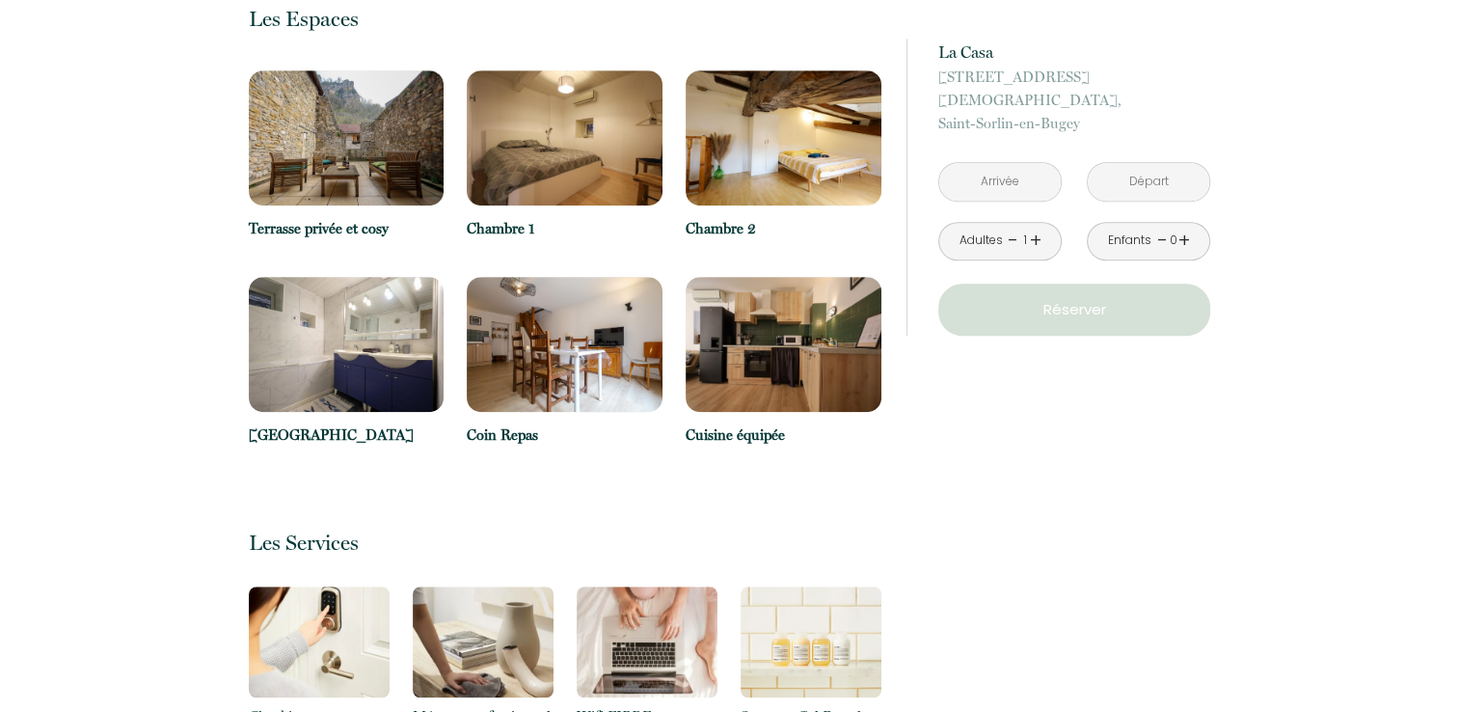
click at [764, 366] on img at bounding box center [784, 344] width 196 height 135
